Goal: Task Accomplishment & Management: Manage account settings

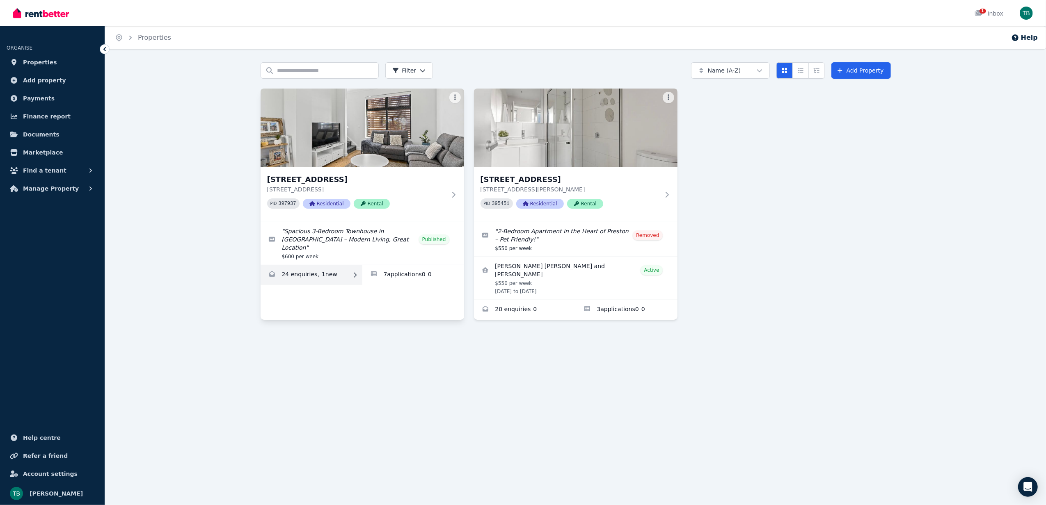
click at [330, 267] on link "Enquiries for 2/66 Conington Cres, Morphett Vale" at bounding box center [311, 275] width 102 height 20
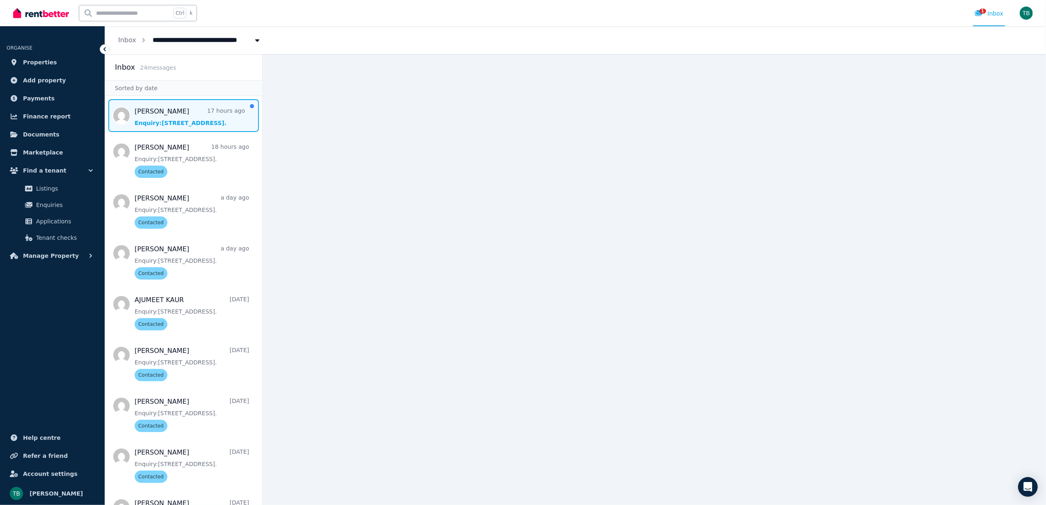
click at [180, 123] on span "Message list" at bounding box center [183, 115] width 157 height 33
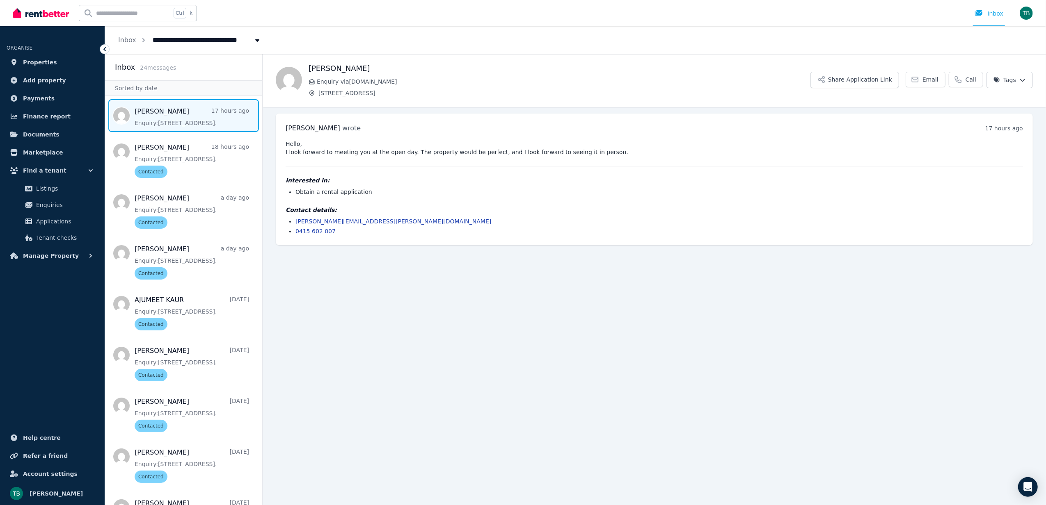
click at [376, 221] on li "[PERSON_NAME][EMAIL_ADDRESS][PERSON_NAME][DOMAIN_NAME]" at bounding box center [658, 221] width 727 height 8
copy link "[PERSON_NAME][EMAIL_ADDRESS][PERSON_NAME][DOMAIN_NAME]"
click at [1003, 80] on html "**********" at bounding box center [523, 252] width 1046 height 505
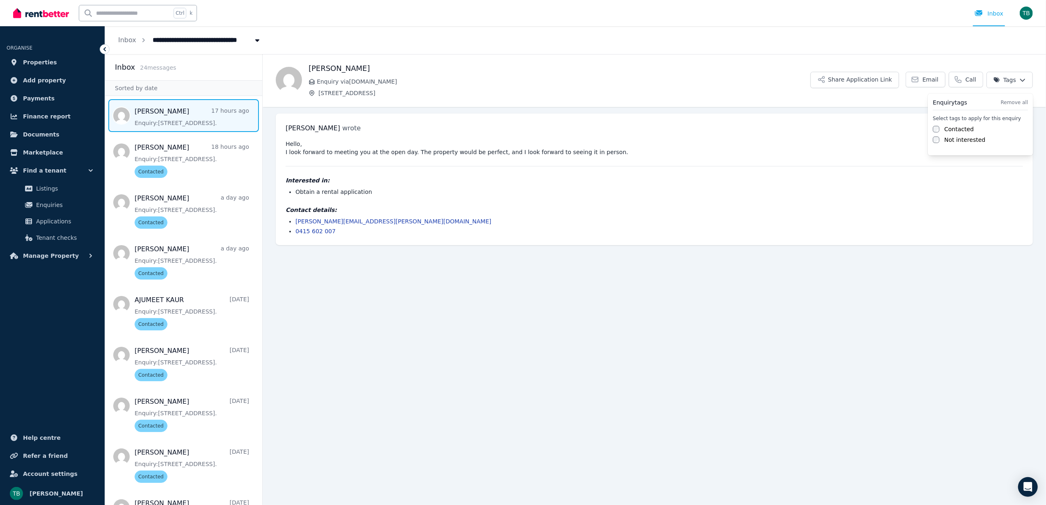
click at [965, 123] on div "Select tags to apply for this enquiry Contacted Not interested" at bounding box center [979, 129] width 95 height 29
click at [962, 127] on label "Contacted" at bounding box center [959, 129] width 30 height 8
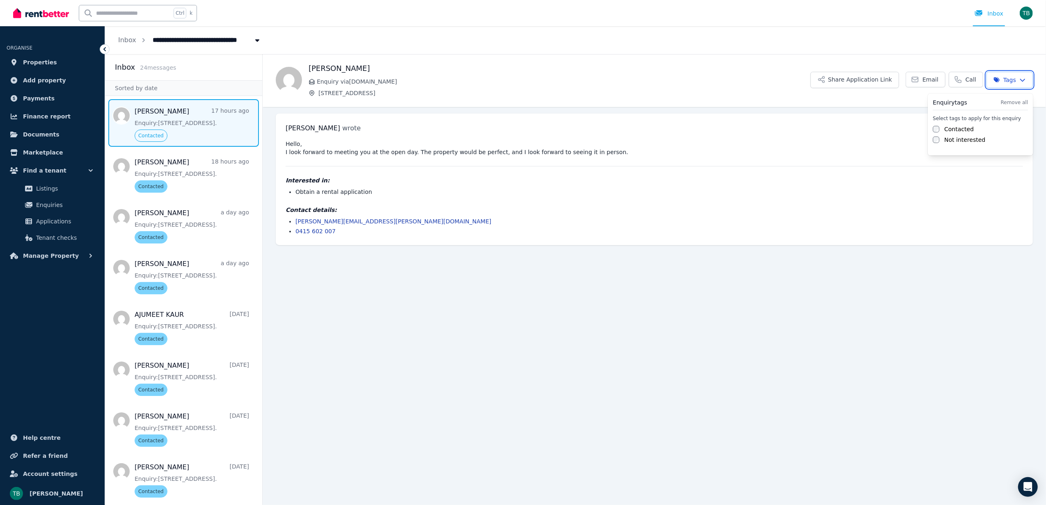
click at [132, 46] on html "**********" at bounding box center [523, 252] width 1046 height 505
click at [131, 43] on link "Inbox" at bounding box center [127, 40] width 18 height 8
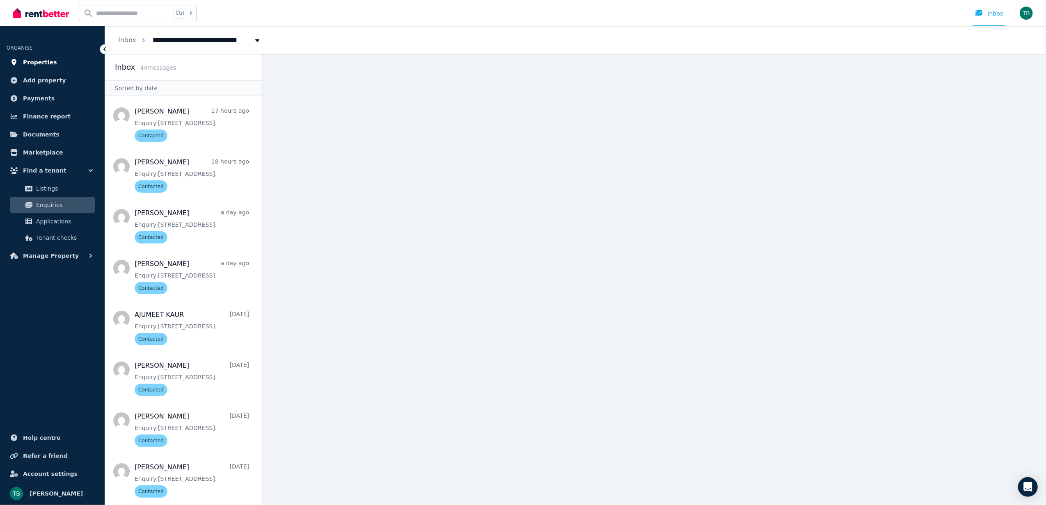
click at [36, 59] on span "Properties" at bounding box center [40, 62] width 34 height 10
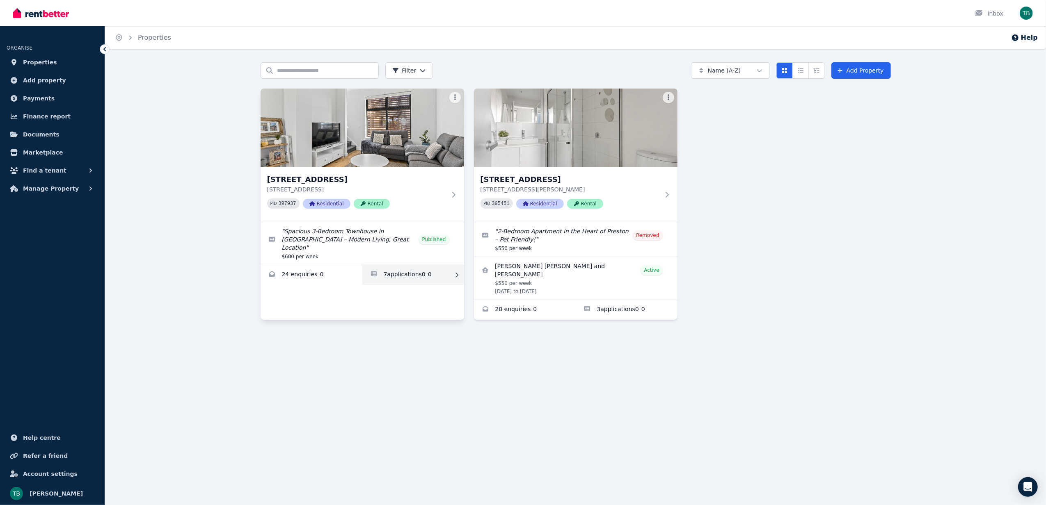
click at [407, 272] on link "Applications for 2/66 Conington Cres, Morphett Vale" at bounding box center [413, 275] width 102 height 20
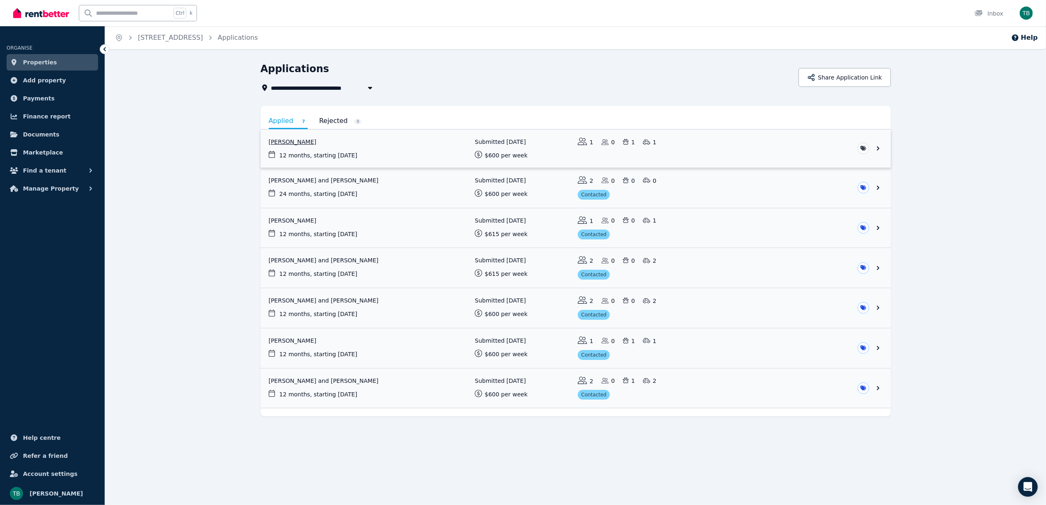
click at [881, 147] on link "View application: Kaitlin Borchers" at bounding box center [575, 149] width 630 height 38
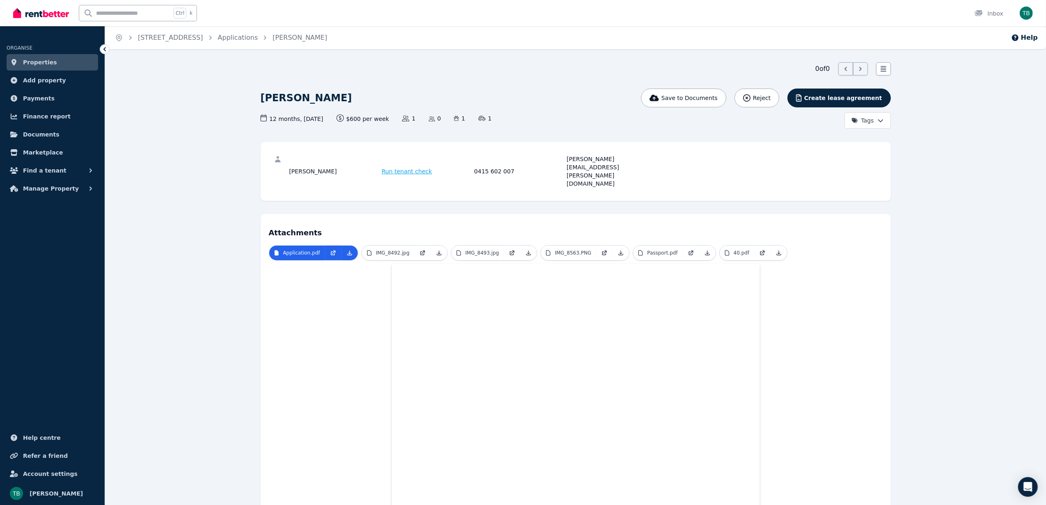
click at [873, 120] on html "Open main menu Ctrl k Inbox Open user menu ORGANISE Properties Add property Pay…" at bounding box center [523, 252] width 1046 height 505
click at [813, 173] on label "Contacted" at bounding box center [813, 177] width 30 height 8
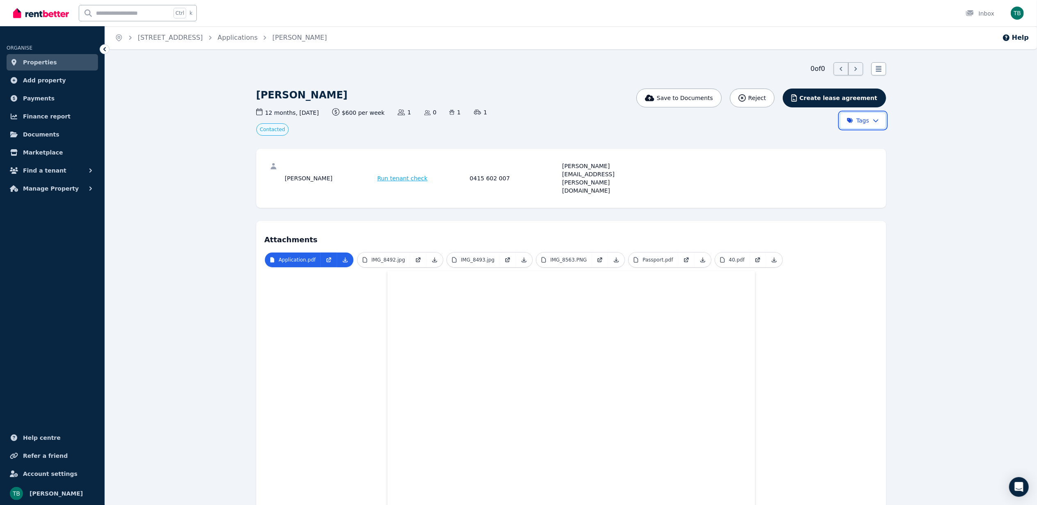
click at [312, 336] on html "Open main menu Ctrl k Inbox Open user menu ORGANISE Properties Add property Pay…" at bounding box center [518, 252] width 1037 height 505
